Goal: Task Accomplishment & Management: Manage account settings

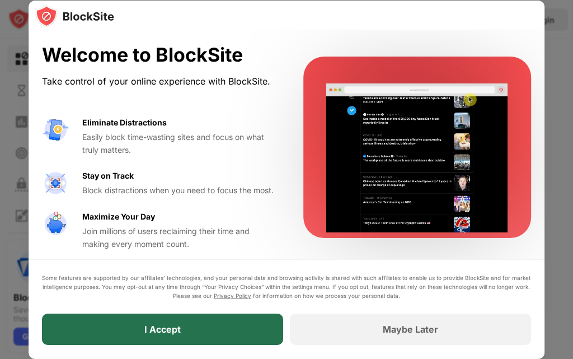
click at [212, 320] on div "I Accept" at bounding box center [162, 329] width 241 height 31
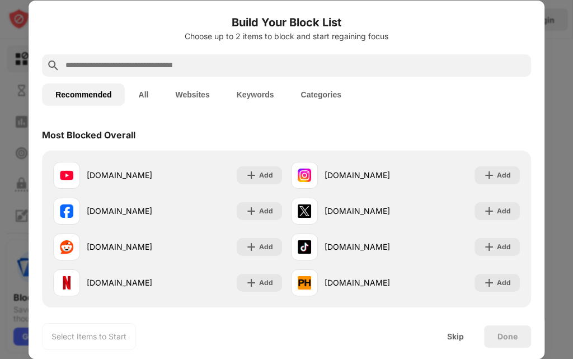
click at [193, 61] on input "text" at bounding box center [295, 65] width 463 height 13
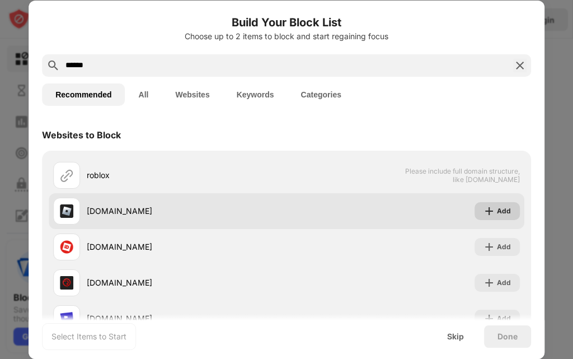
type input "******"
click at [497, 215] on div "Add" at bounding box center [504, 211] width 14 height 11
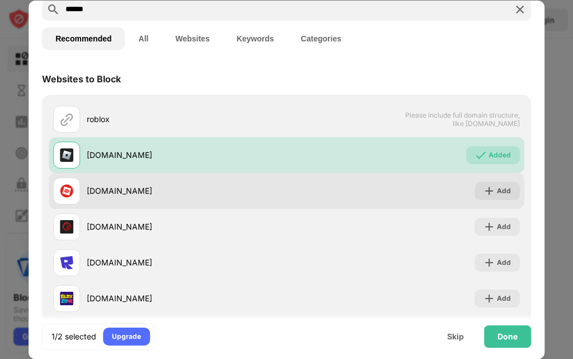
scroll to position [76, 0]
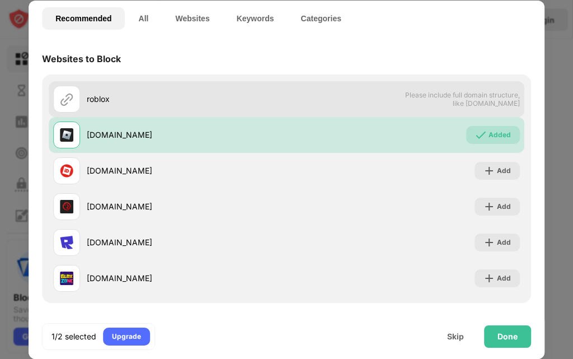
click at [479, 104] on span "Please include full domain structure, like domain.com" at bounding box center [462, 99] width 115 height 17
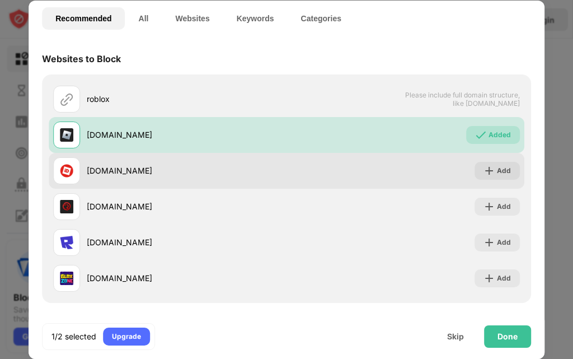
click at [497, 174] on div "Add" at bounding box center [504, 170] width 14 height 11
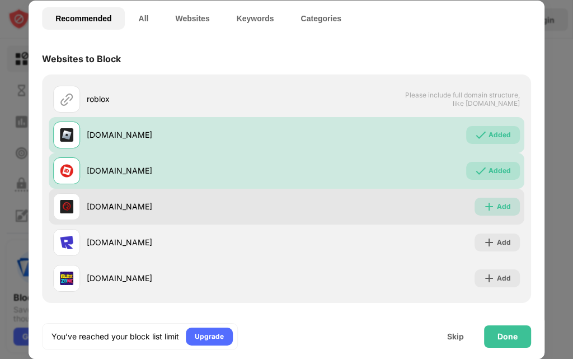
click at [499, 204] on div "Add" at bounding box center [504, 206] width 14 height 11
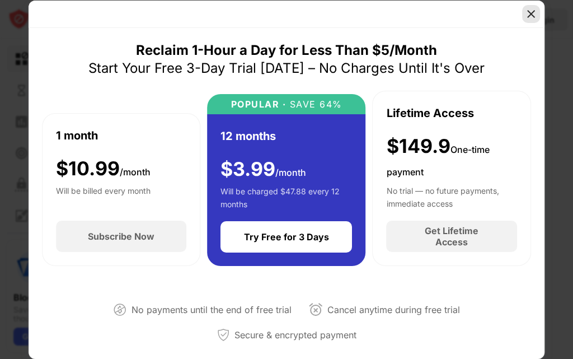
click at [528, 13] on img at bounding box center [531, 13] width 11 height 11
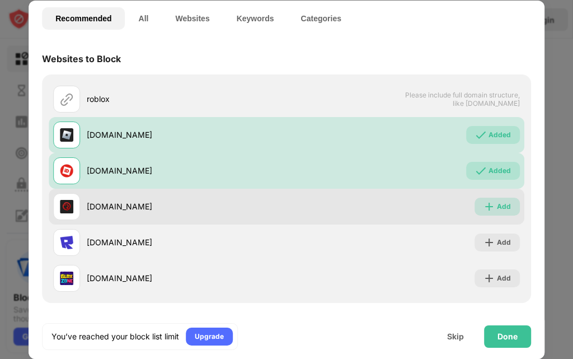
click at [497, 206] on div "Add" at bounding box center [504, 206] width 14 height 11
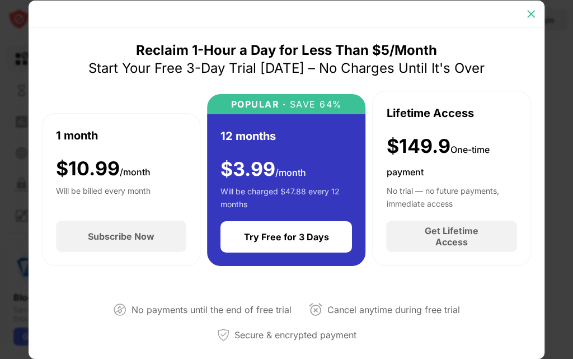
click at [531, 17] on img at bounding box center [531, 13] width 11 height 11
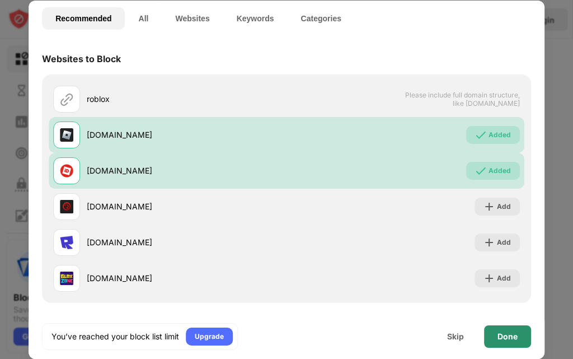
click at [510, 339] on div "Done" at bounding box center [508, 336] width 20 height 9
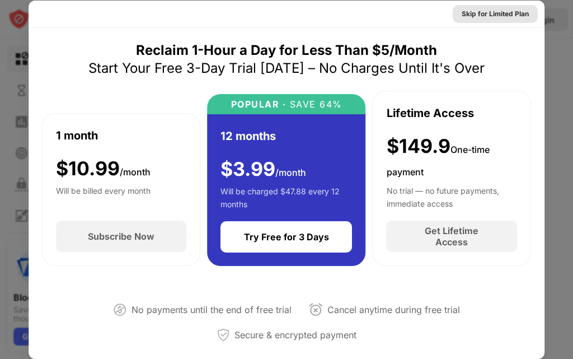
click at [499, 14] on div "Skip for Limited Plan" at bounding box center [495, 13] width 67 height 11
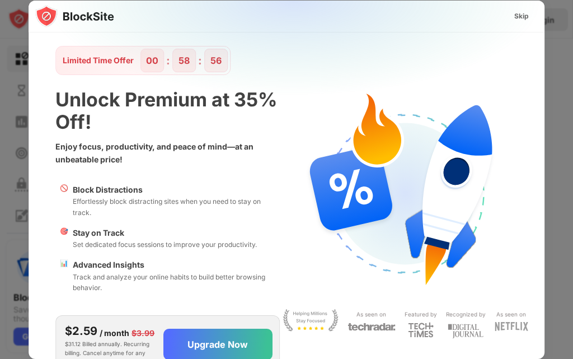
click at [506, 24] on div "Skip" at bounding box center [522, 16] width 32 height 18
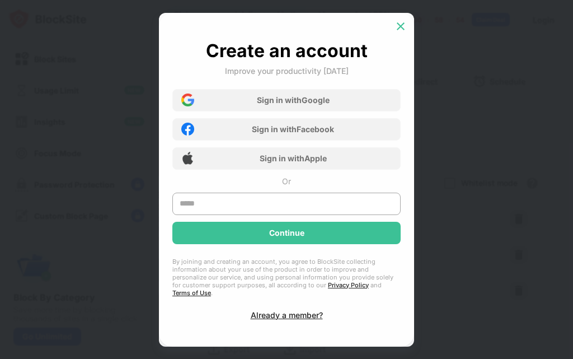
click at [397, 21] on div at bounding box center [401, 26] width 18 height 18
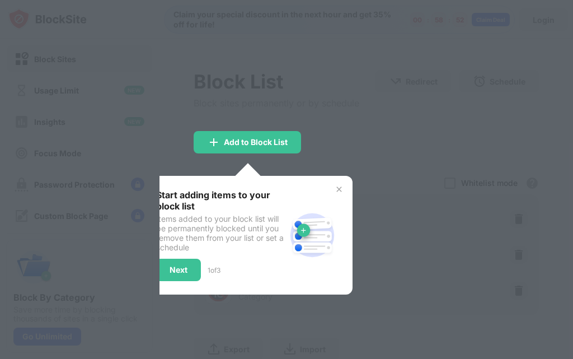
click at [342, 191] on img at bounding box center [339, 189] width 9 height 9
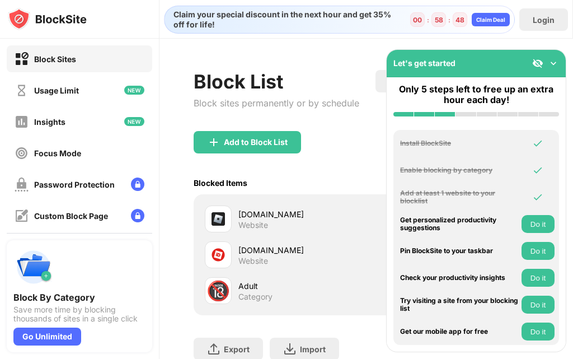
click at [552, 59] on img at bounding box center [553, 63] width 11 height 11
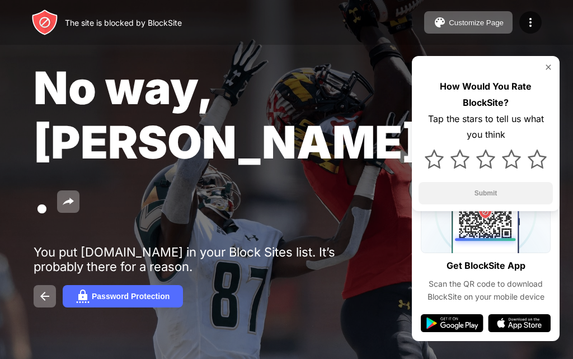
click at [550, 67] on img at bounding box center [548, 67] width 9 height 9
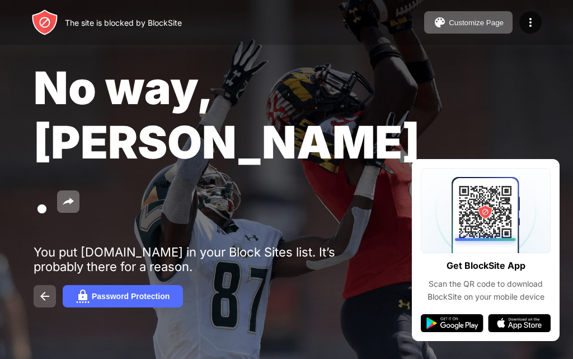
click at [45, 285] on button at bounding box center [45, 296] width 22 height 22
